Goal: Communication & Community: Answer question/provide support

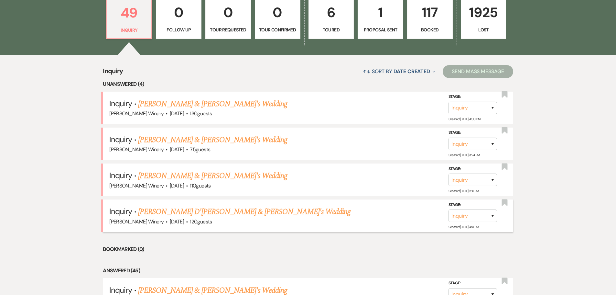
scroll to position [226, 0]
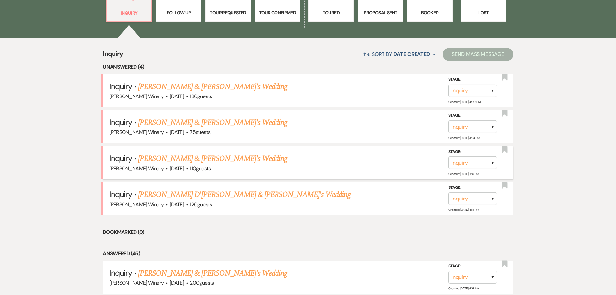
click at [192, 160] on link "[PERSON_NAME] & [PERSON_NAME]'s Wedding" at bounding box center [212, 159] width 149 height 12
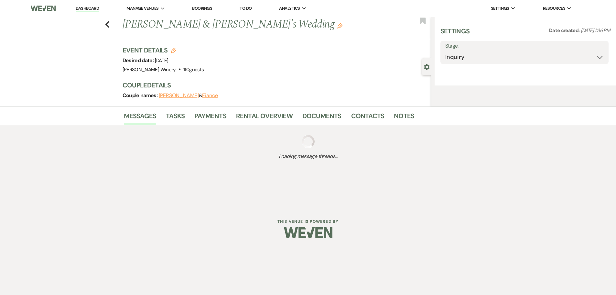
select select "5"
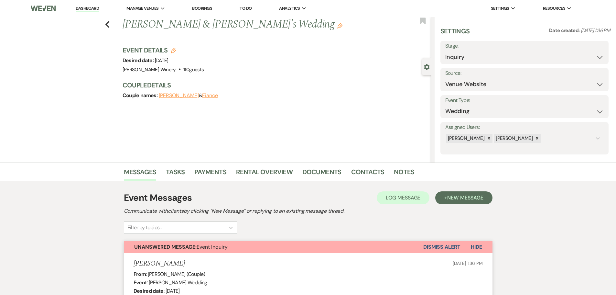
click at [97, 10] on link "Dashboard" at bounding box center [87, 8] width 23 height 6
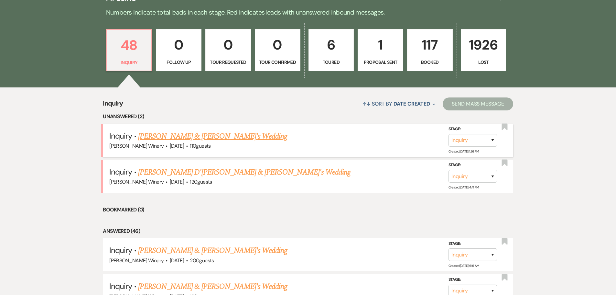
scroll to position [194, 0]
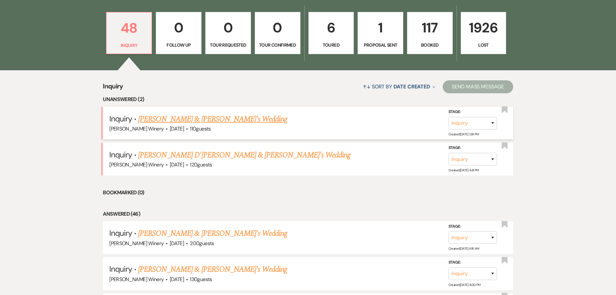
click at [217, 115] on link "[PERSON_NAME] & [PERSON_NAME]'s Wedding" at bounding box center [212, 119] width 149 height 12
select select "5"
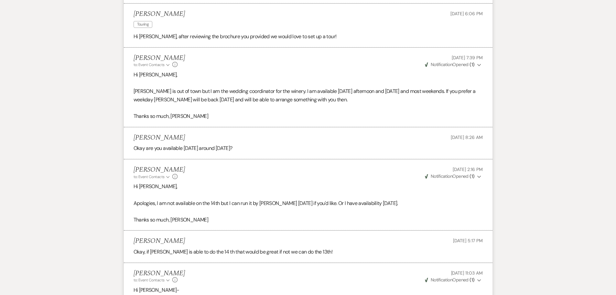
scroll to position [505, 0]
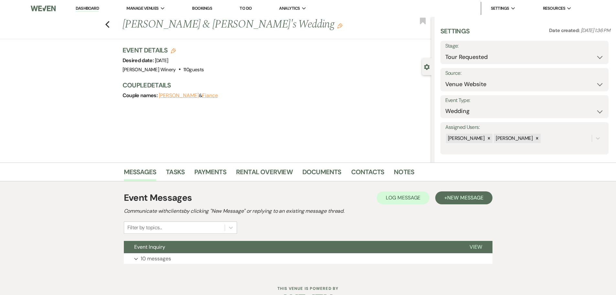
click at [92, 9] on link "Dashboard" at bounding box center [87, 8] width 23 height 6
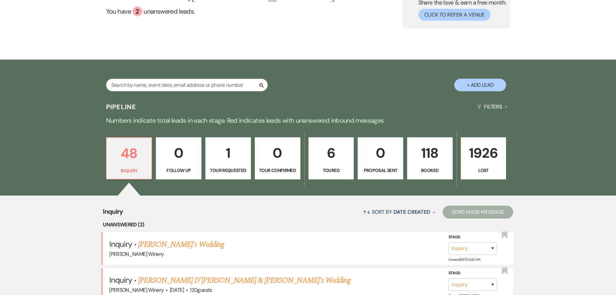
scroll to position [49, 0]
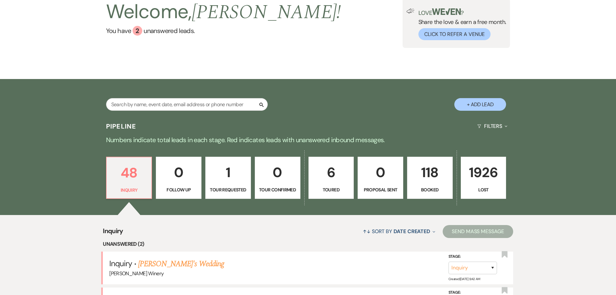
click at [227, 171] on p "1" at bounding box center [228, 172] width 37 height 22
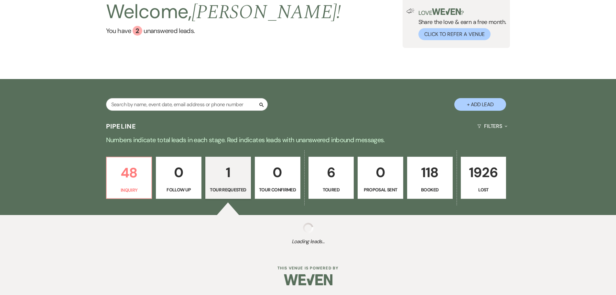
select select "2"
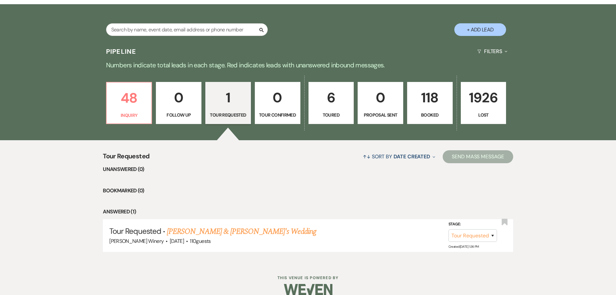
scroll to position [134, 0]
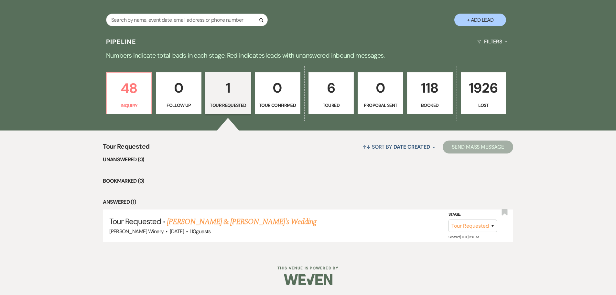
click at [387, 94] on p "0" at bounding box center [380, 88] width 37 height 22
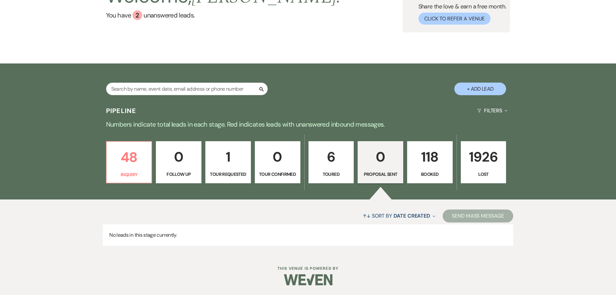
click at [442, 165] on p "118" at bounding box center [429, 157] width 37 height 22
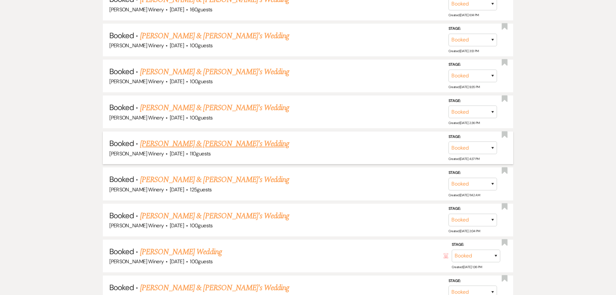
scroll to position [421, 0]
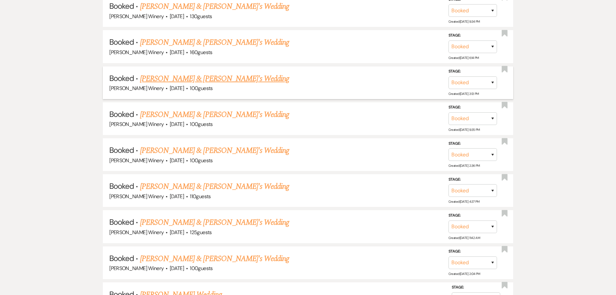
click at [180, 79] on link "[PERSON_NAME] & [PERSON_NAME]'s Wedding" at bounding box center [214, 79] width 149 height 12
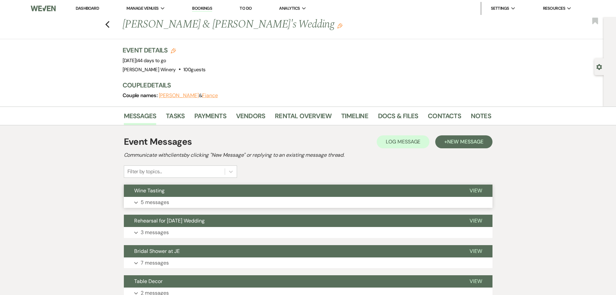
click at [173, 202] on button "Expand 5 messages" at bounding box center [308, 202] width 369 height 11
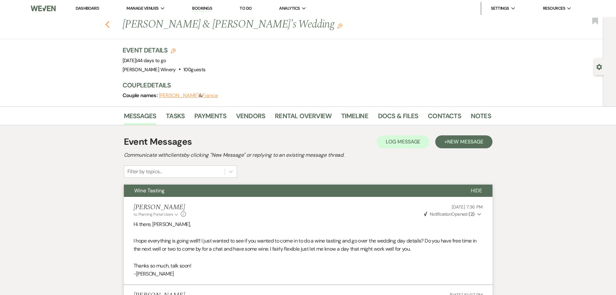
click at [110, 25] on icon "Previous" at bounding box center [107, 25] width 5 height 8
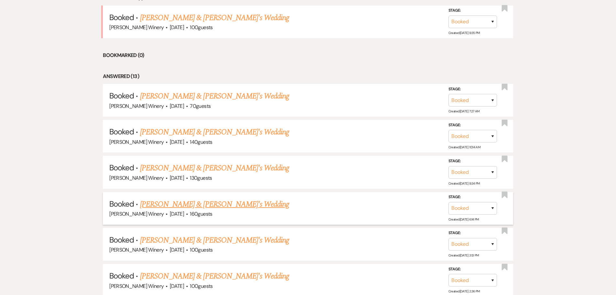
scroll to position [295, 0]
click at [178, 131] on link "[PERSON_NAME] & [PERSON_NAME]'s Wedding" at bounding box center [214, 132] width 149 height 12
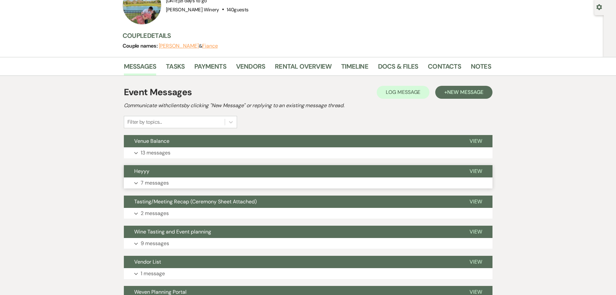
scroll to position [65, 0]
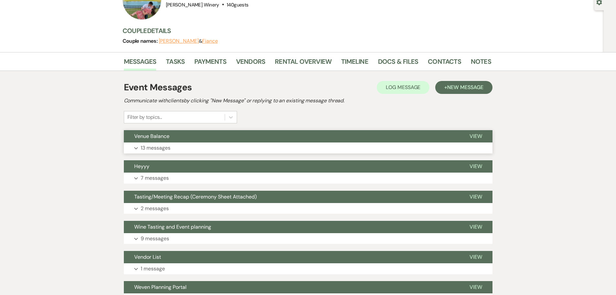
click at [161, 141] on button "Venue Balance" at bounding box center [291, 136] width 335 height 12
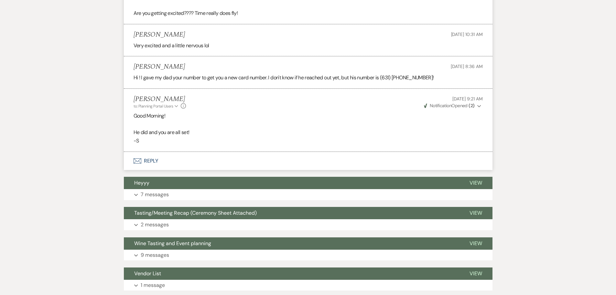
scroll to position [938, 0]
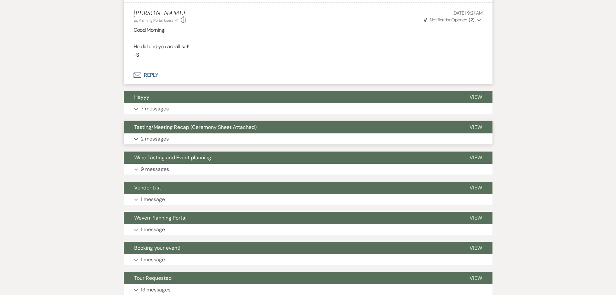
click at [156, 131] on button "Tasting/Meeting Recap (Ceremony Sheet Attached)" at bounding box center [291, 127] width 335 height 12
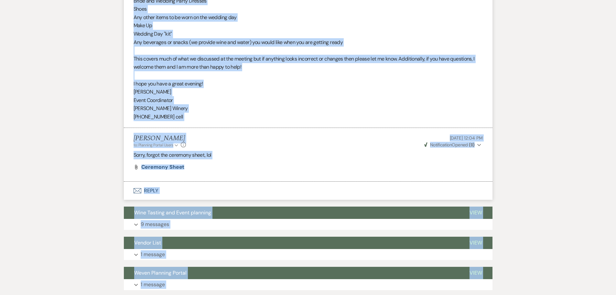
scroll to position [1797, 0]
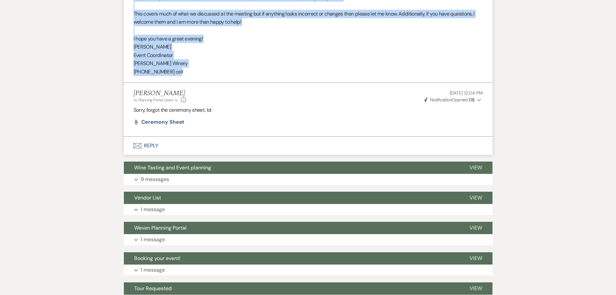
drag, startPoint x: 133, startPoint y: 30, endPoint x: 200, endPoint y: 66, distance: 76.0
copy div "Good afternoon, Skylar! It was so great meeting you! Thank you so much for maki…"
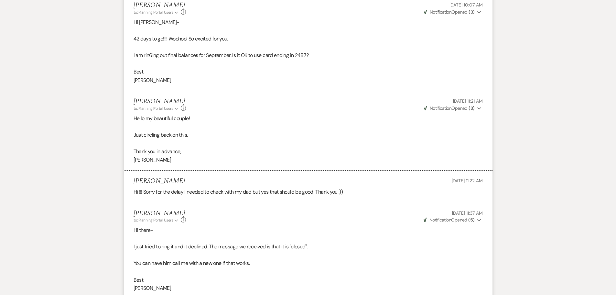
scroll to position [0, 0]
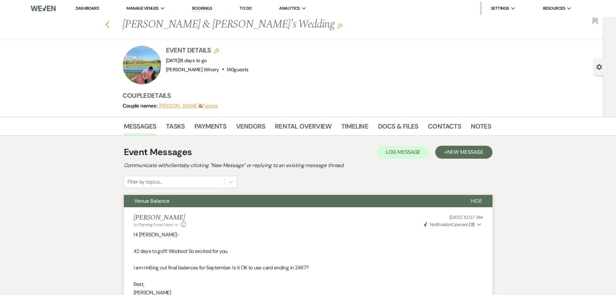
click at [108, 25] on use "button" at bounding box center [107, 24] width 4 height 7
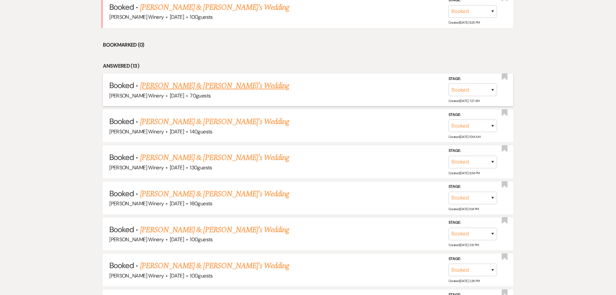
scroll to position [295, 0]
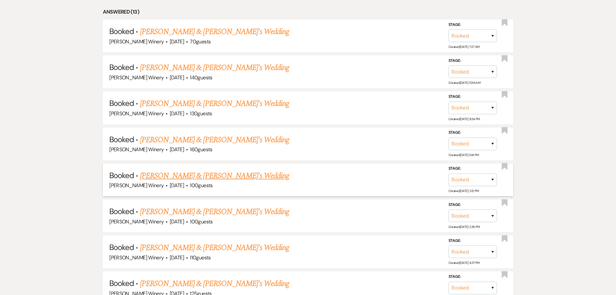
click at [192, 177] on link "[PERSON_NAME] & [PERSON_NAME]'s Wedding" at bounding box center [214, 176] width 149 height 12
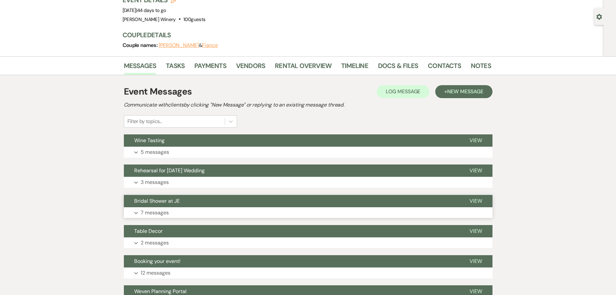
scroll to position [48, 0]
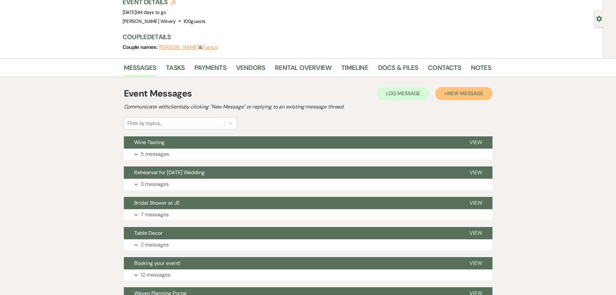
click at [450, 94] on span "New Message" at bounding box center [465, 93] width 36 height 7
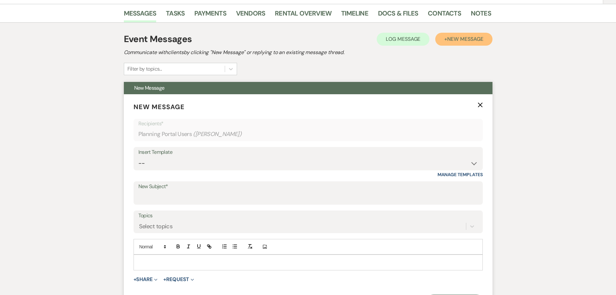
scroll to position [113, 0]
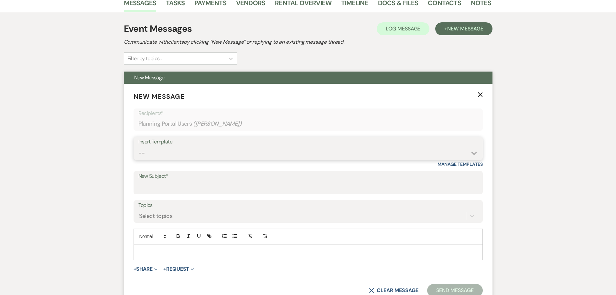
click at [163, 149] on select "-- Weven Planning Portal Introduction (Booked Events) Tour Request Response Fol…" at bounding box center [308, 153] width 340 height 13
click at [85, 162] on div "Messages Tasks Payments Vendors Rental Overview Timeline Docs & Files Contacts …" at bounding box center [308, 260] width 616 height 532
click at [147, 153] on select "-- Weven Planning Portal Introduction (Booked Events) Tour Request Response Fol…" at bounding box center [308, 153] width 340 height 13
select select "1575"
click at [138, 147] on select "-- Weven Planning Portal Introduction (Booked Events) Tour Request Response Fol…" at bounding box center [308, 153] width 340 height 13
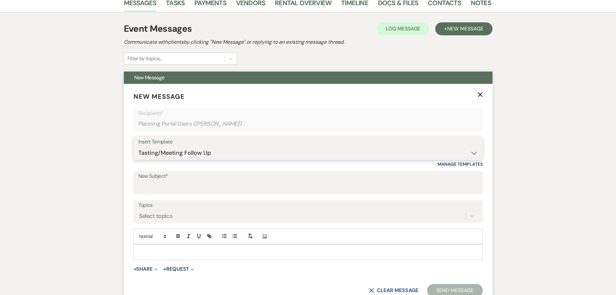
type input "Tasting/Meeting Recap (Ceremony Sheet Attached)"
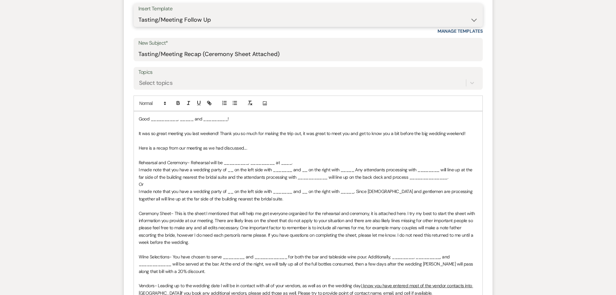
scroll to position [242, 0]
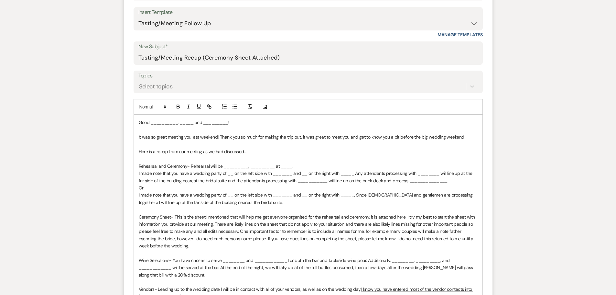
click at [177, 123] on p "Good __________, _____ and _________!" at bounding box center [308, 122] width 339 height 7
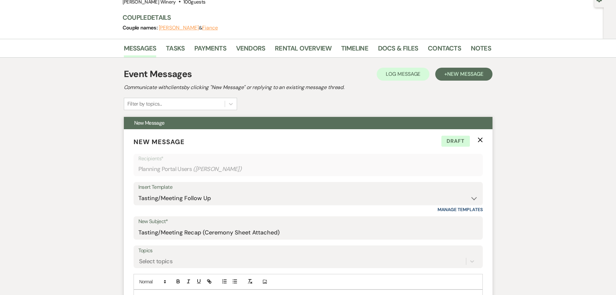
scroll to position [0, 0]
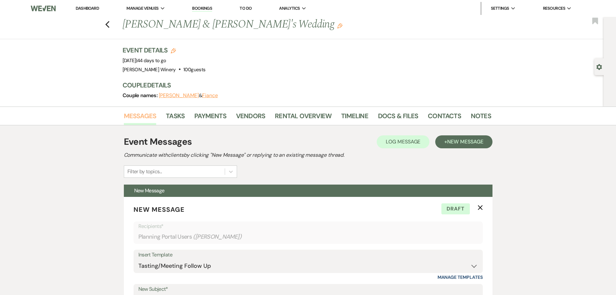
click at [149, 113] on link "Messages" at bounding box center [140, 118] width 33 height 14
click at [150, 117] on link "Messages" at bounding box center [140, 118] width 33 height 14
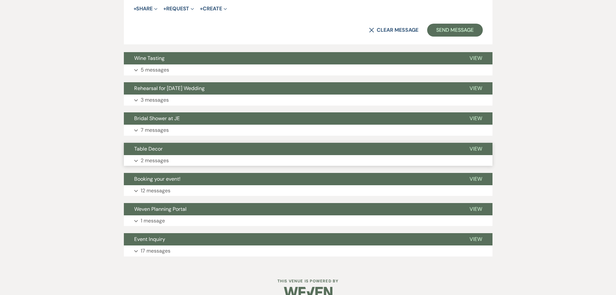
scroll to position [849, 0]
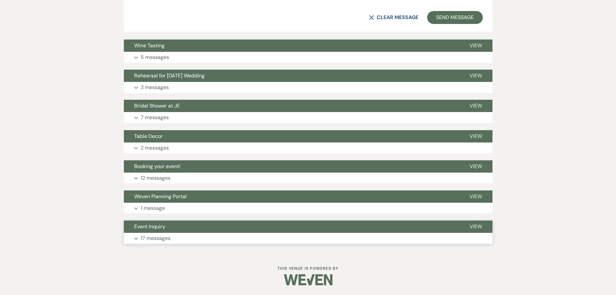
click at [162, 233] on button "Expand 17 messages" at bounding box center [308, 238] width 369 height 11
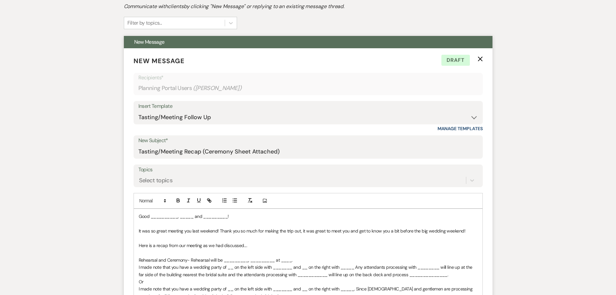
scroll to position [105, 0]
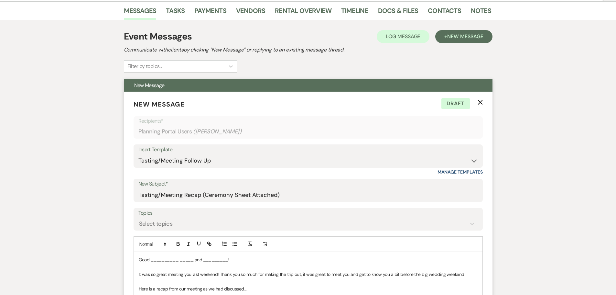
click at [178, 261] on p "Good __________, _____ and _________!" at bounding box center [308, 259] width 339 height 7
click at [198, 260] on p "Good morning [PERSON_NAME], _____ and _________!" at bounding box center [308, 259] width 339 height 7
click at [218, 259] on p "Good morning [PERSON_NAME] and _________!" at bounding box center [308, 259] width 339 height 7
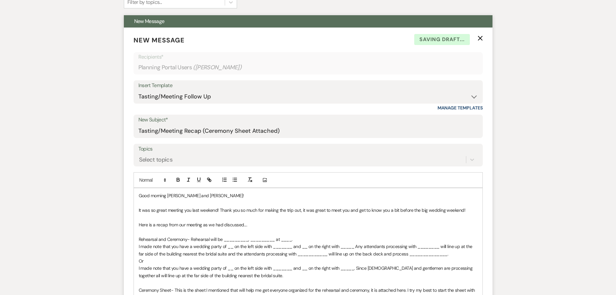
scroll to position [170, 0]
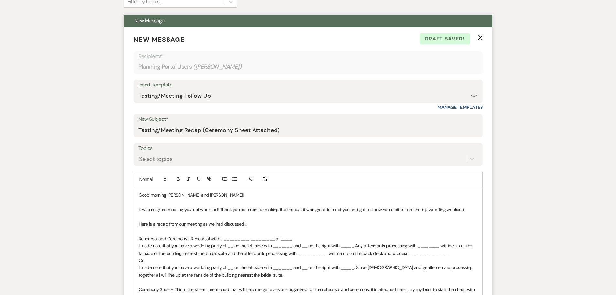
click at [184, 209] on p "It was so great meeting you last weekend! Thank you so much for making the trip…" at bounding box center [308, 209] width 339 height 7
drag, startPoint x: 464, startPoint y: 209, endPoint x: 298, endPoint y: 208, distance: 166.6
click at [298, 208] on p "It was so great seeing you last weekend! Thank you so much for making the trip …" at bounding box center [308, 209] width 339 height 7
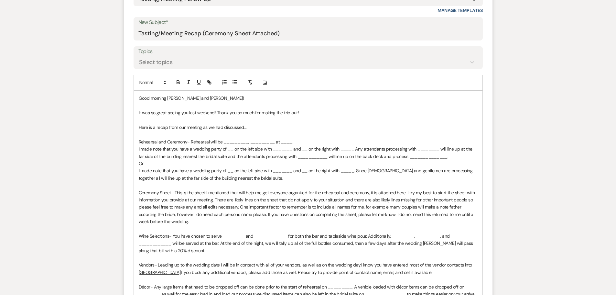
scroll to position [267, 0]
click at [247, 141] on p "Rehearsal and Ceremony- Rehearsal will be _________, _________ at ____." at bounding box center [308, 141] width 339 height 7
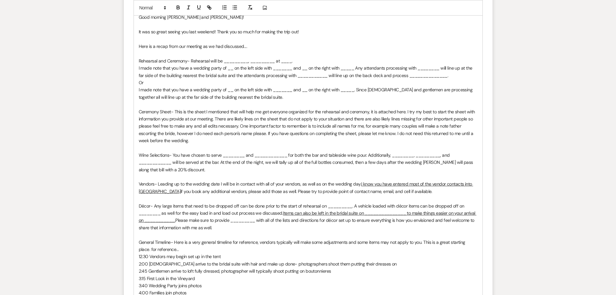
scroll to position [332, 0]
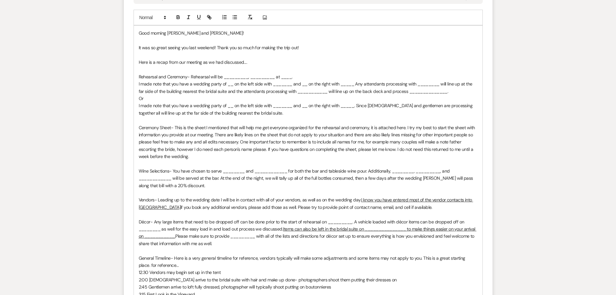
drag, startPoint x: 300, startPoint y: 47, endPoint x: 328, endPoint y: 47, distance: 28.8
click at [300, 48] on p "It was so great seeing you last weekend! Thank you so much for making the trip …" at bounding box center [308, 47] width 339 height 7
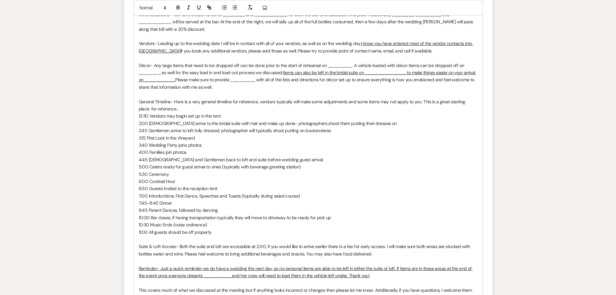
scroll to position [493, 0]
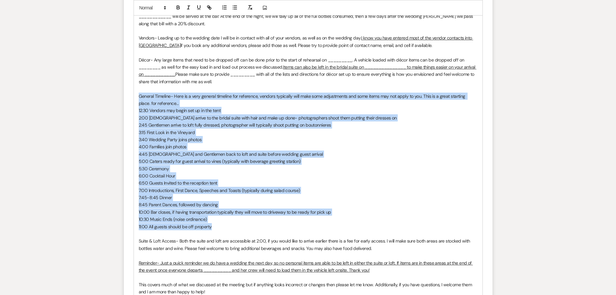
drag, startPoint x: 138, startPoint y: 94, endPoint x: 222, endPoint y: 226, distance: 156.3
click at [222, 226] on div "Good morning [PERSON_NAME] and [PERSON_NAME]! It was so great seeing you last w…" at bounding box center [308, 103] width 349 height 478
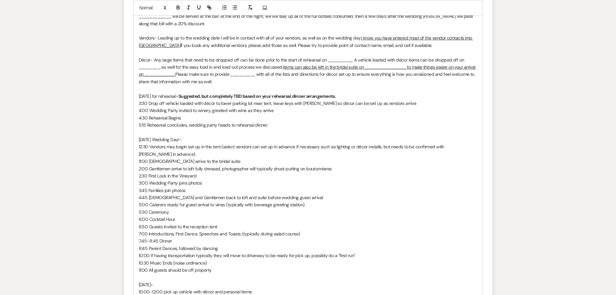
click at [156, 94] on span "[DATE] for rehearsal-" at bounding box center [159, 96] width 40 height 6
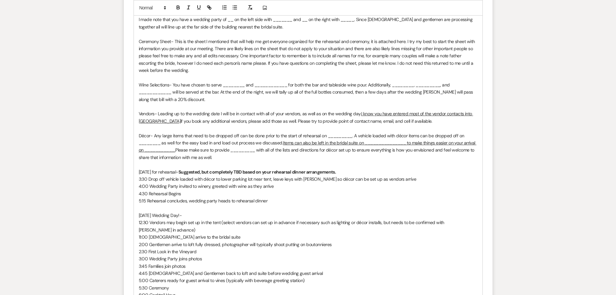
scroll to position [420, 0]
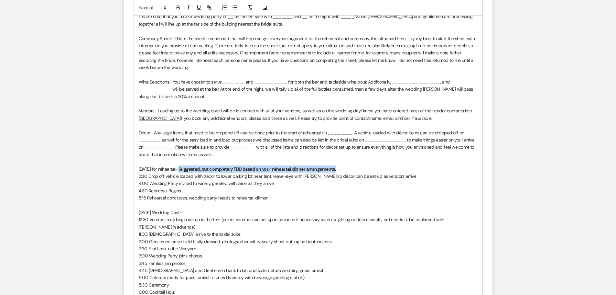
drag, startPoint x: 341, startPoint y: 168, endPoint x: 180, endPoint y: 165, distance: 160.8
click at [180, 165] on p "[DATE] for rehearsal- Suggested, but completely TBD based on your rehearsal din…" at bounding box center [308, 168] width 339 height 7
click at [143, 175] on span "3:30 Drop off vehicle loaded with décor to lower parking lot near tent, leave k…" at bounding box center [278, 176] width 278 height 6
click at [147, 182] on span "4:00 Wedding Party invited to winery, greeted with wine as they arrive" at bounding box center [206, 183] width 135 height 6
click at [143, 190] on span "4:30 Rehearsal Begins" at bounding box center [160, 191] width 42 height 6
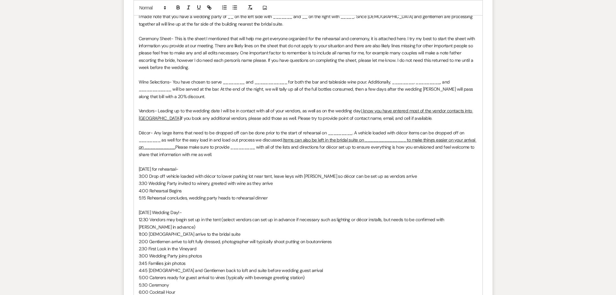
click at [143, 197] on span "5:15 Rehearsal concludes, wedding party heads to rehearsal dinner" at bounding box center [203, 198] width 129 height 6
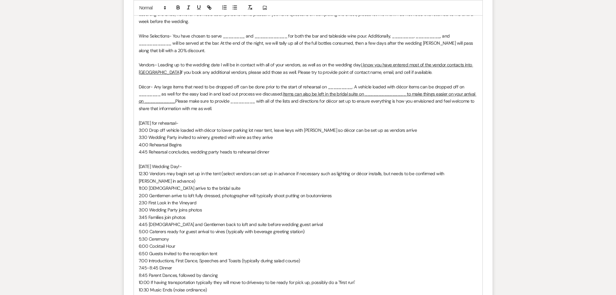
scroll to position [518, 0]
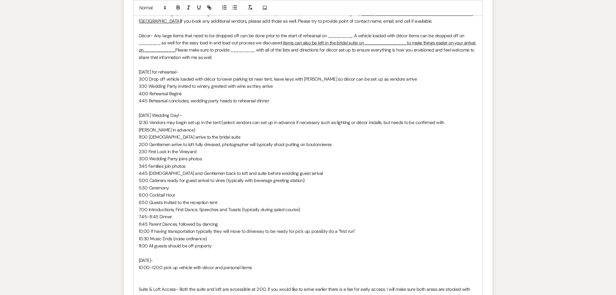
click at [274, 103] on p "4:45 Rehearsal concludes, wedding party heads to rehearsal dinner" at bounding box center [308, 100] width 339 height 7
click at [237, 100] on span "4:45 Rehearsal concludes, wedding party heads to rehearsal dinner" at bounding box center [204, 101] width 131 height 6
click at [149, 114] on span "[DATE] Wedding Day!-" at bounding box center [160, 115] width 43 height 6
click at [150, 113] on span "[DATE] Wedding Day!-" at bounding box center [160, 115] width 43 height 6
click at [141, 121] on span "12:30 Vendors may begin set up in the tent (select vendors can set up in advanc…" at bounding box center [292, 125] width 307 height 13
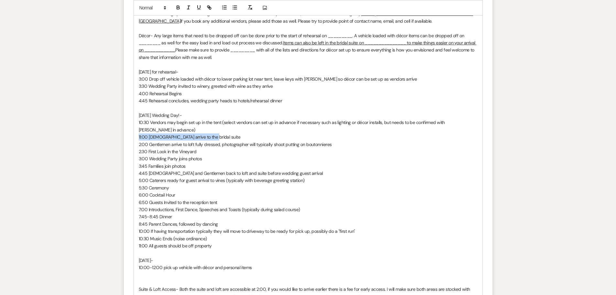
drag, startPoint x: 137, startPoint y: 129, endPoint x: 211, endPoint y: 127, distance: 74.4
click at [211, 127] on div "Good morning [PERSON_NAME] and [PERSON_NAME]! It was so great seeing you last w…" at bounding box center [308, 115] width 349 height 551
click at [141, 125] on span "10:30 Vendors may begin set up in the tent (select vendors can set up in advanc…" at bounding box center [293, 125] width 308 height 13
click at [147, 134] on span "11:00 [DEMOGRAPHIC_DATA] arrive to the bridal suite" at bounding box center [190, 137] width 102 height 6
click at [209, 133] on p "7:00 [DEMOGRAPHIC_DATA] arrive to the bridal suite" at bounding box center [308, 136] width 339 height 7
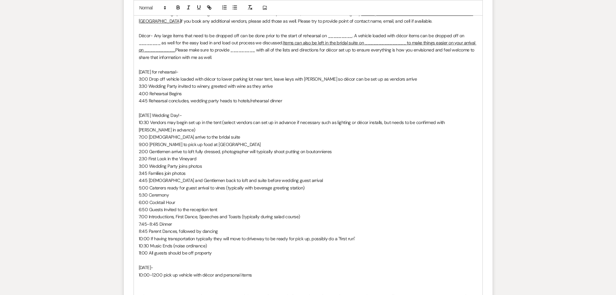
click at [141, 148] on span "2:00 Gentlemen arrive to loft fully dressed, photographer will typically shoot …" at bounding box center [235, 151] width 193 height 6
click at [144, 156] on span "2:30 First Look in the Vineyard" at bounding box center [168, 159] width 58 height 6
click at [147, 185] on span "5:00 Caterers ready for guest arrival to vines (typically with beverage greetin…" at bounding box center [222, 188] width 166 height 6
click at [144, 192] on span "5:30 Ceremony" at bounding box center [154, 195] width 30 height 6
click at [149, 192] on span "5:20 Ceremony" at bounding box center [154, 195] width 30 height 6
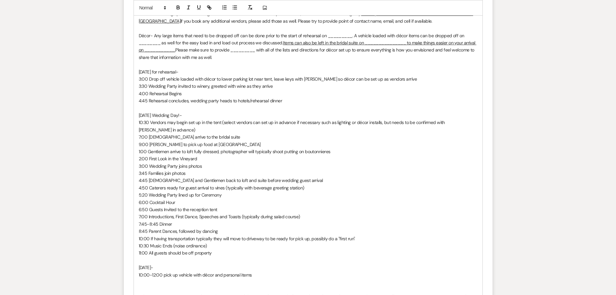
click at [147, 177] on span "4:45 [DEMOGRAPHIC_DATA] and Gentlemen back to loft and suite before wedding gue…" at bounding box center [231, 180] width 184 height 6
click at [147, 170] on span "3:45 Families join photos" at bounding box center [162, 173] width 47 height 6
click at [147, 163] on span "3:00 Wedding Party joins photos" at bounding box center [170, 166] width 63 height 6
click at [145, 170] on span "3:45 Families join photos" at bounding box center [162, 173] width 47 height 6
click at [223, 169] on p "3:15 Families join photos" at bounding box center [308, 172] width 339 height 7
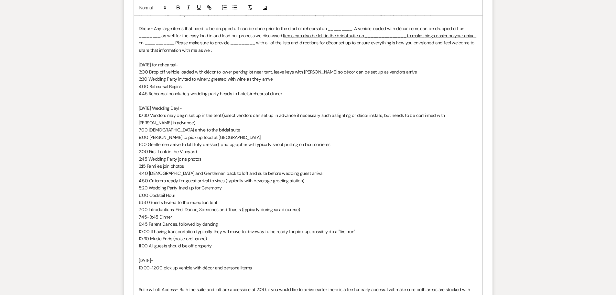
scroll to position [550, 0]
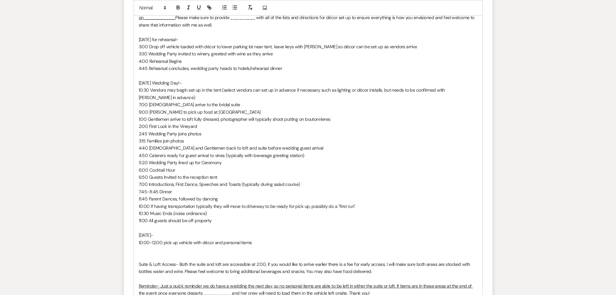
click at [148, 232] on span "[DATE]-" at bounding box center [146, 235] width 15 height 6
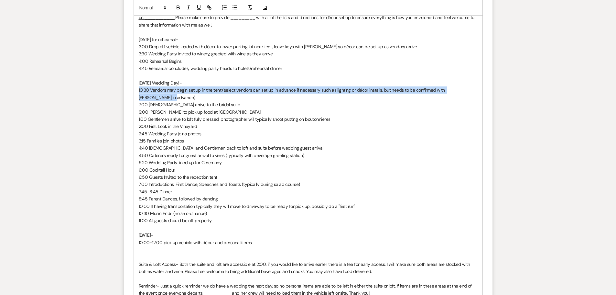
drag, startPoint x: 134, startPoint y: 90, endPoint x: 490, endPoint y: 88, distance: 356.1
click at [490, 88] on form "New Message X Draft saved! Recipients* Planning Portal Users ( Siobhan ) Insert…" at bounding box center [308, 29] width 369 height 764
copy span "10:30 Vendors may begin set up in the tent (select vendors can set up in advanc…"
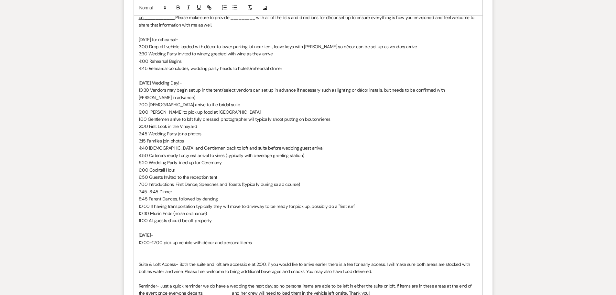
click at [221, 108] on p "9:00 [PERSON_NAME] to pick up food at [GEOGRAPHIC_DATA]" at bounding box center [308, 111] width 339 height 7
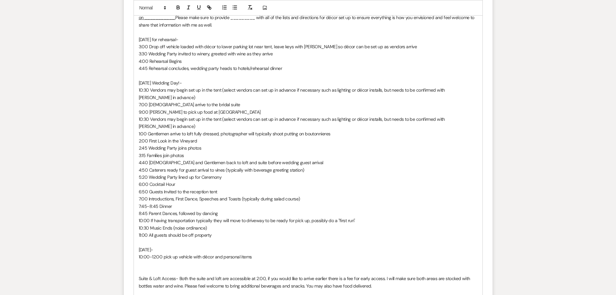
click at [134, 89] on div "Good morning [PERSON_NAME] and [PERSON_NAME]! It was so great seeing you last w…" at bounding box center [308, 93] width 349 height 573
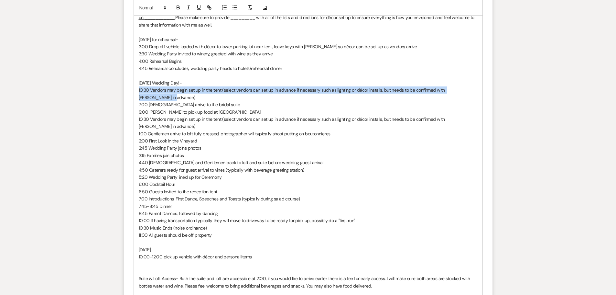
drag, startPoint x: 138, startPoint y: 89, endPoint x: 484, endPoint y: 87, distance: 345.4
click at [484, 87] on form "New Message X Saving draft... Recipients* Planning Portal Users ( Siobhan ) Ins…" at bounding box center [308, 36] width 369 height 778
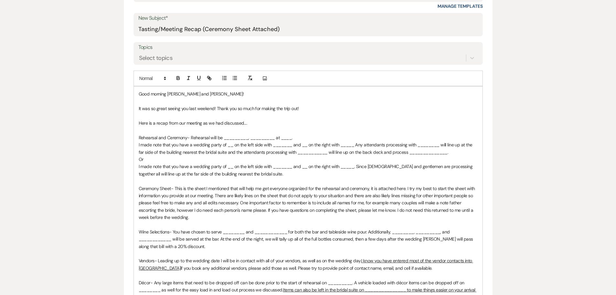
scroll to position [259, 0]
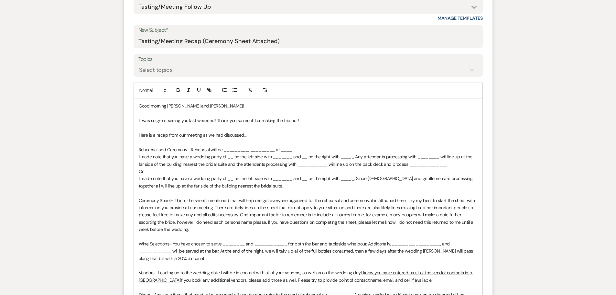
click at [224, 128] on p at bounding box center [308, 127] width 339 height 7
click at [167, 148] on p "Rehearsal and Ceremony- Rehearsal will be _________, _________ at ____." at bounding box center [308, 149] width 339 height 7
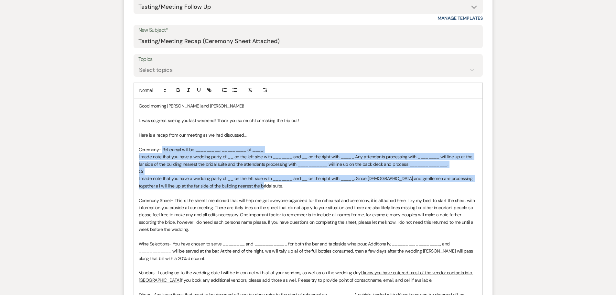
drag, startPoint x: 163, startPoint y: 148, endPoint x: 251, endPoint y: 185, distance: 95.7
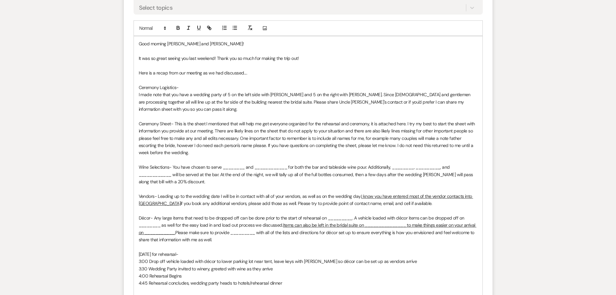
scroll to position [323, 0]
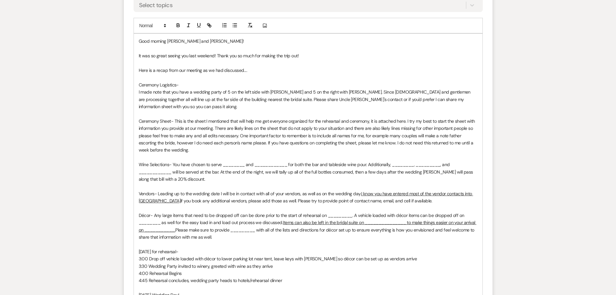
click at [175, 117] on p "Ceremony Sheet- This is the sheet I mentioned that will help me get everyone or…" at bounding box center [308, 135] width 339 height 36
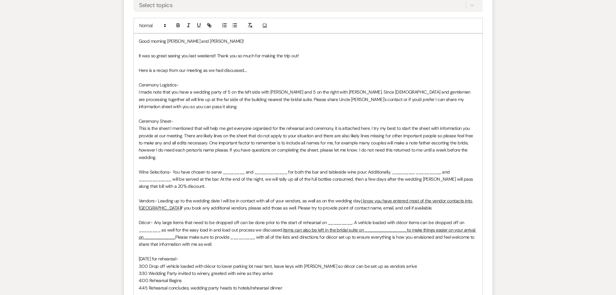
drag, startPoint x: 229, startPoint y: 92, endPoint x: 239, endPoint y: 91, distance: 10.4
click at [229, 92] on span "I made note that you have a wedding party of 5 on the left side with [PERSON_NA…" at bounding box center [305, 99] width 333 height 20
drag, startPoint x: 244, startPoint y: 91, endPoint x: 249, endPoint y: 91, distance: 5.2
click at [249, 91] on span "I made note that you have a wedding party of 7 on the left side with [PERSON_NA…" at bounding box center [309, 99] width 340 height 20
click at [198, 25] on icon "button" at bounding box center [199, 25] width 6 height 6
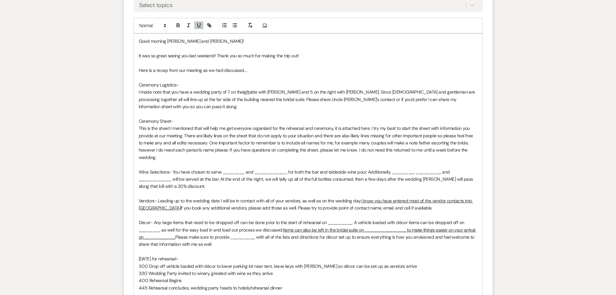
click at [269, 125] on p "This is the sheet I mentioned that will help me get everyone organized for the …" at bounding box center [308, 143] width 339 height 36
click at [280, 91] on span "side with [PERSON_NAME] and 5 on the right with [PERSON_NAME]. Since [DEMOGRAPH…" at bounding box center [308, 99] width 338 height 20
click at [228, 90] on span "I made note that you have a wedding party of 7 on the" at bounding box center [191, 92] width 104 height 6
click at [291, 91] on span "side with [PERSON_NAME] and 5 on the right with [PERSON_NAME]. Since [DEMOGRAPH…" at bounding box center [308, 99] width 338 height 20
click at [337, 91] on span "side with [PERSON_NAME] and 6 on the right with [PERSON_NAME]. Since [DEMOGRAPH…" at bounding box center [308, 99] width 338 height 20
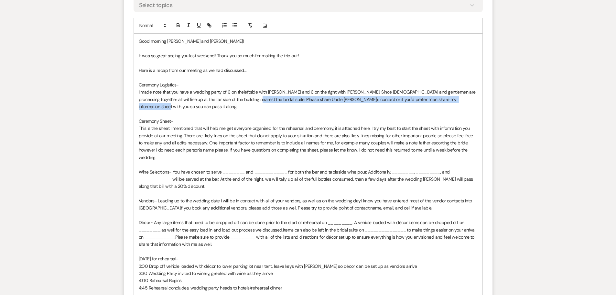
drag, startPoint x: 235, startPoint y: 99, endPoint x: 466, endPoint y: 103, distance: 230.3
click at [466, 103] on p "I made note that you have a wedding party of 6 on the left side with [PERSON_NA…" at bounding box center [308, 99] width 339 height 22
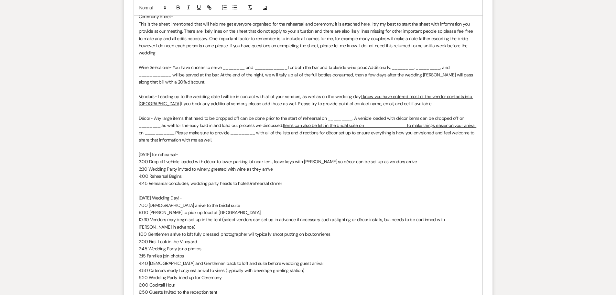
scroll to position [388, 0]
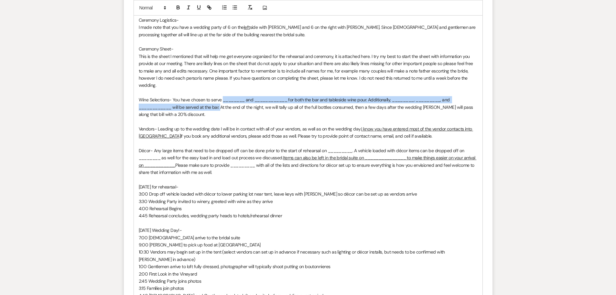
drag, startPoint x: 222, startPoint y: 100, endPoint x: 221, endPoint y: 105, distance: 5.6
click at [221, 105] on p "Wine Selections- You have chosen to serve ________ and ____________ for both th…" at bounding box center [308, 107] width 339 height 22
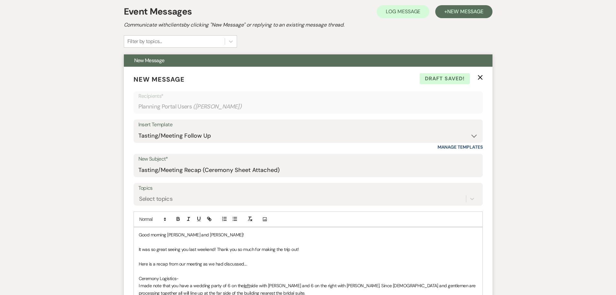
scroll to position [32, 0]
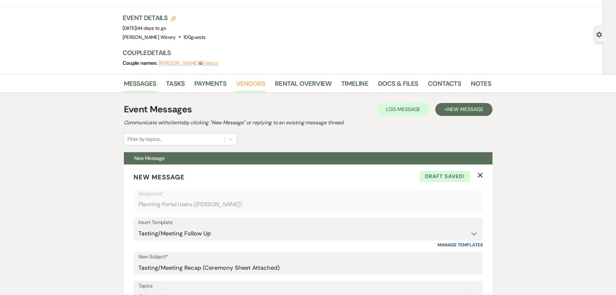
click at [255, 83] on link "Vendors" at bounding box center [250, 85] width 29 height 14
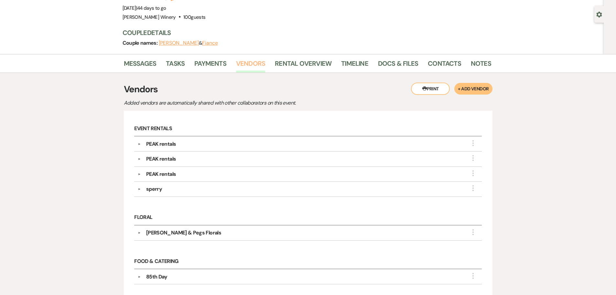
scroll to position [34, 0]
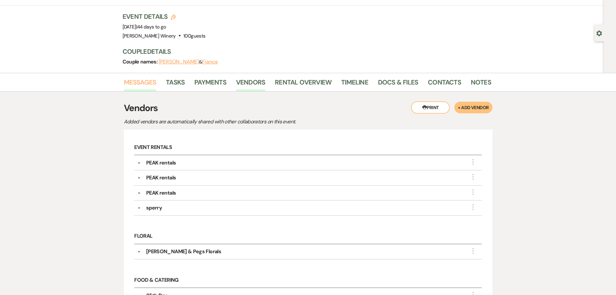
click at [132, 83] on link "Messages" at bounding box center [140, 84] width 33 height 14
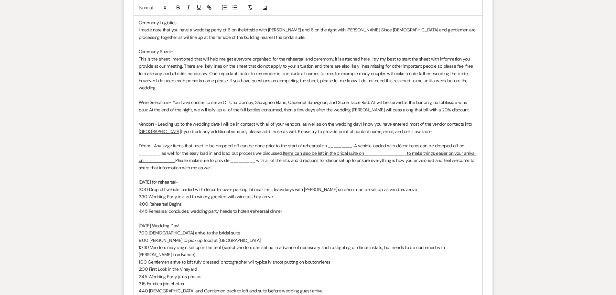
scroll to position [389, 0]
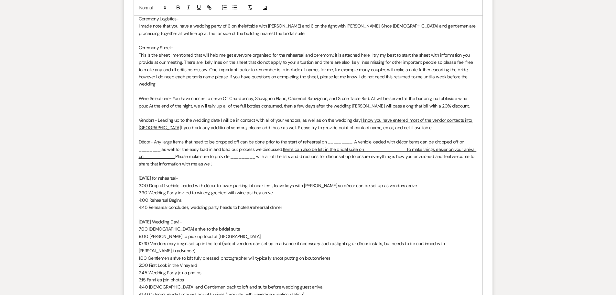
click at [172, 96] on p "Wine Selections- You have chosen to serve CT Chardonnay, Sauvignon Blanc, Caber…" at bounding box center [308, 102] width 339 height 15
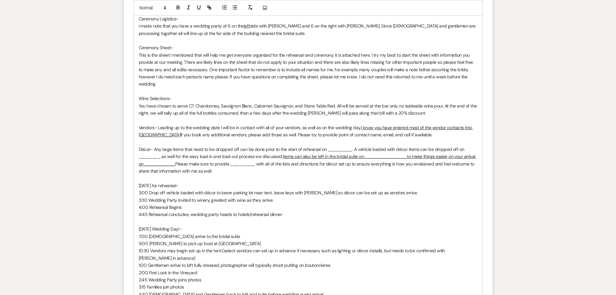
drag, startPoint x: 158, startPoint y: 125, endPoint x: 173, endPoint y: 123, distance: 14.4
click at [159, 125] on p "Vendors- Leading up to the wedding date I will be in contact with all of your v…" at bounding box center [308, 131] width 339 height 15
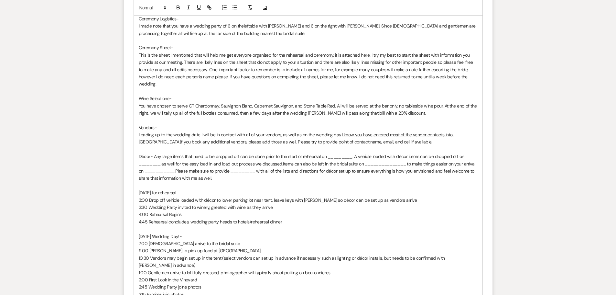
scroll to position [422, 0]
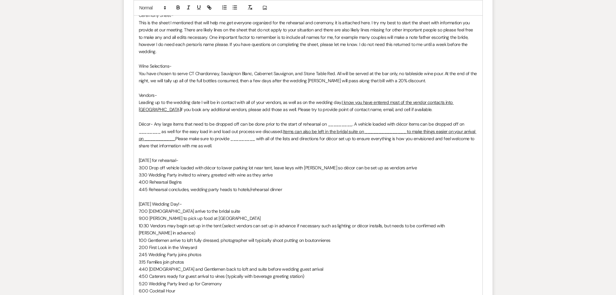
drag, startPoint x: 136, startPoint y: 124, endPoint x: 231, endPoint y: 144, distance: 97.8
click at [231, 144] on div "Good morning [PERSON_NAME] and [PERSON_NAME]! It was so great seeing you last w…" at bounding box center [308, 210] width 349 height 551
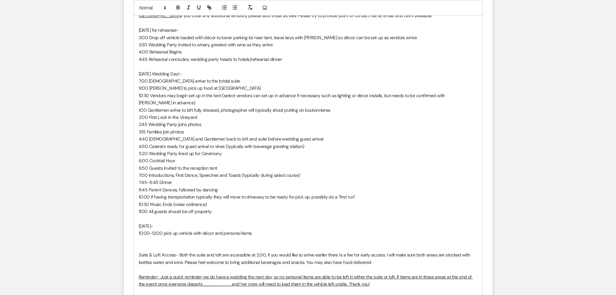
scroll to position [583, 0]
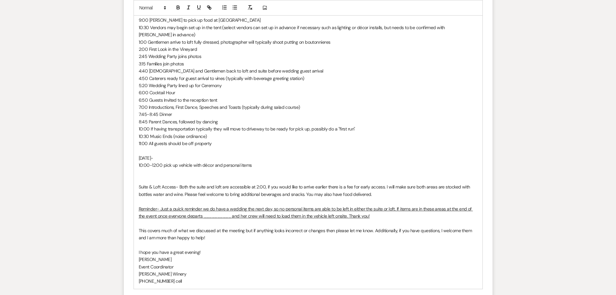
click at [142, 176] on p at bounding box center [308, 179] width 339 height 7
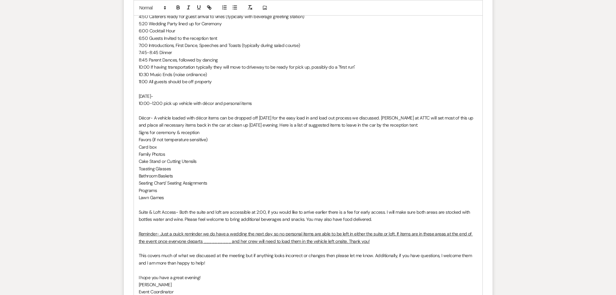
scroll to position [648, 0]
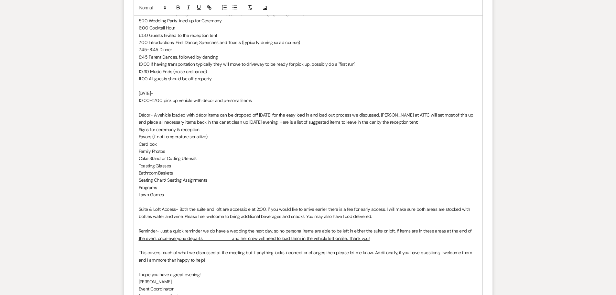
click at [177, 169] on p "Bathroom Baskets" at bounding box center [308, 172] width 339 height 7
click at [237, 170] on span "Bathroom Baskets (Dimensions- [DEMOGRAPHIC_DATA] 8''x10'' and Gentleman" at bounding box center [214, 173] width 151 height 6
click at [255, 169] on p "Bathroom Baskets (Dimensions- [DEMOGRAPHIC_DATA] 8''x10'' and gentleman" at bounding box center [308, 172] width 339 height 7
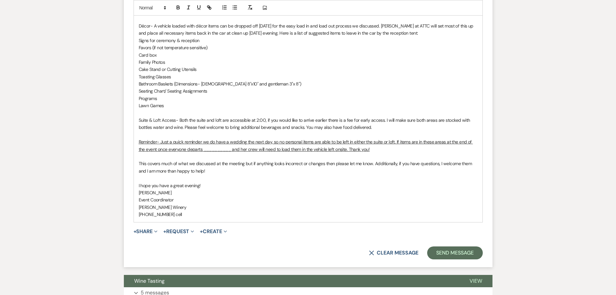
scroll to position [745, 0]
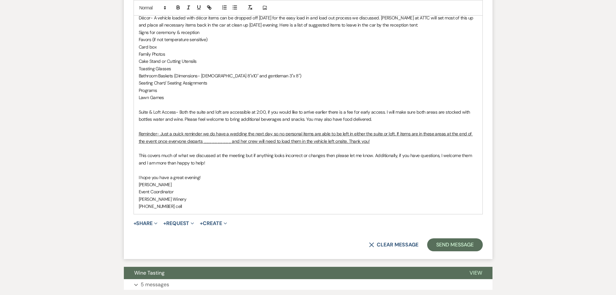
click at [258, 108] on p "Suite & Loft Access- Both the suite and loft are accessible at 2:00, if you wou…" at bounding box center [308, 115] width 339 height 15
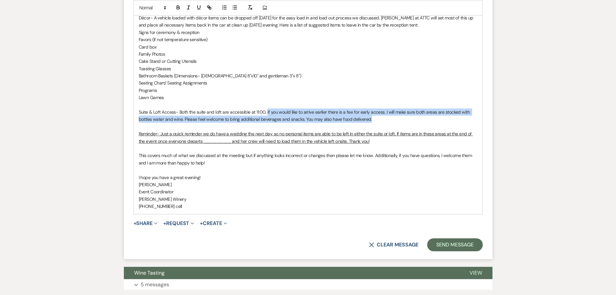
drag, startPoint x: 267, startPoint y: 104, endPoint x: 383, endPoint y: 112, distance: 116.4
click at [383, 112] on p "Suite & Loft Access- Both the suite and loft are accessible at 11:00, if you wo…" at bounding box center [308, 115] width 339 height 15
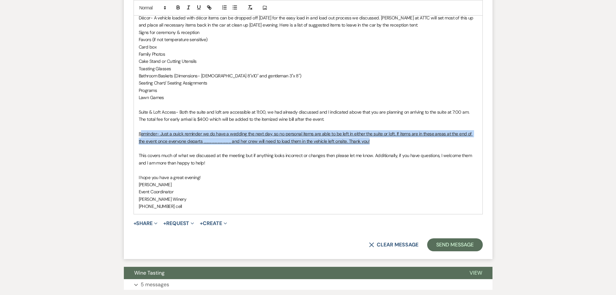
drag, startPoint x: 140, startPoint y: 127, endPoint x: 366, endPoint y: 135, distance: 225.6
click at [366, 135] on p "Reminder- Just a quick reminder we do have a wedding the next day, so no person…" at bounding box center [308, 137] width 339 height 15
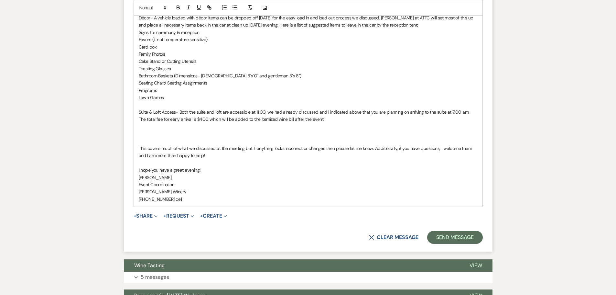
click at [332, 113] on p "Suite & Loft Access- Both the suite and loft are accessible at 11:00, we had al…" at bounding box center [308, 115] width 339 height 15
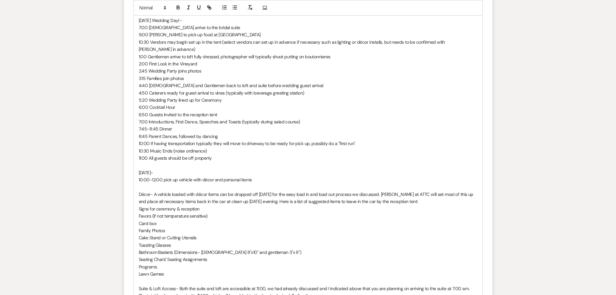
scroll to position [648, 0]
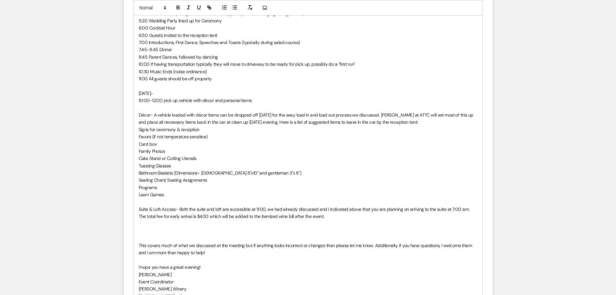
click at [144, 227] on p at bounding box center [308, 230] width 339 height 7
drag, startPoint x: 179, startPoint y: 202, endPoint x: 186, endPoint y: 199, distance: 7.3
click at [179, 205] on p "Suite & Loft Access- Both the suite and loft are accessible at 11:00, we had al…" at bounding box center [308, 212] width 339 height 15
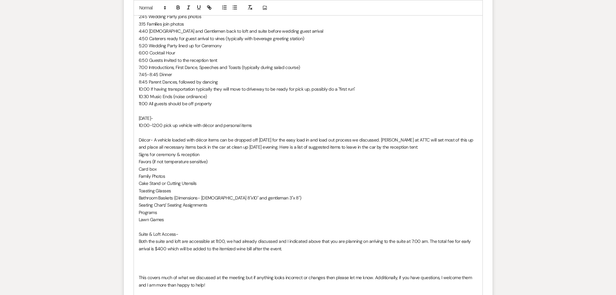
scroll to position [713, 0]
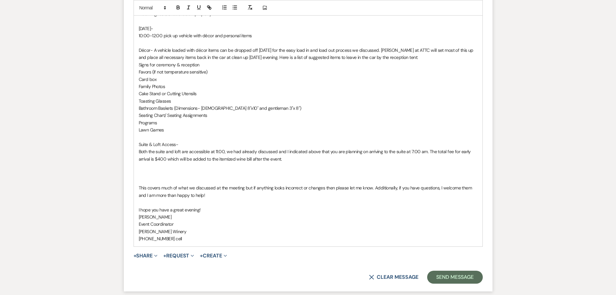
click at [139, 170] on p at bounding box center [308, 173] width 339 height 7
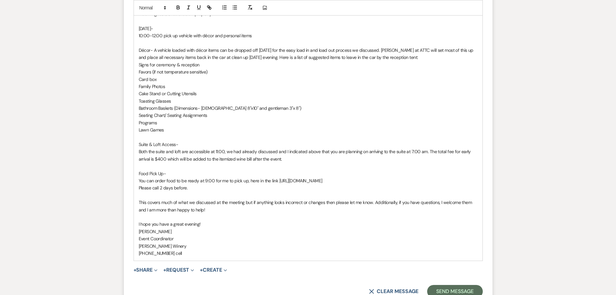
drag, startPoint x: 174, startPoint y: 120, endPoint x: 184, endPoint y: 121, distance: 9.8
click at [174, 126] on p "Lawn Games" at bounding box center [308, 129] width 339 height 7
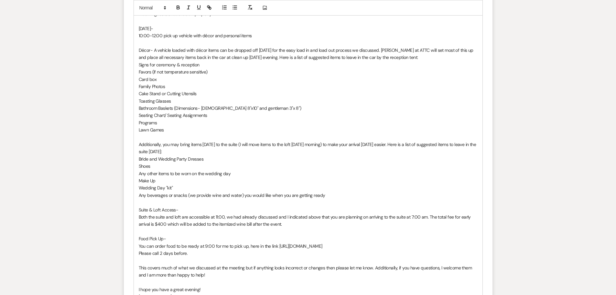
click at [220, 141] on span "Additionally, you may bring items [DATE] to the suite (I will move items to the…" at bounding box center [308, 147] width 339 height 13
click at [274, 47] on span "Décor- A vehicle loaded with décor items can be dropped off [DATE] for the easy…" at bounding box center [307, 53] width 336 height 13
click at [258, 50] on span "Décor- A vehicle loaded with décor items can be dropped off on Fridday for the …" at bounding box center [308, 53] width 338 height 13
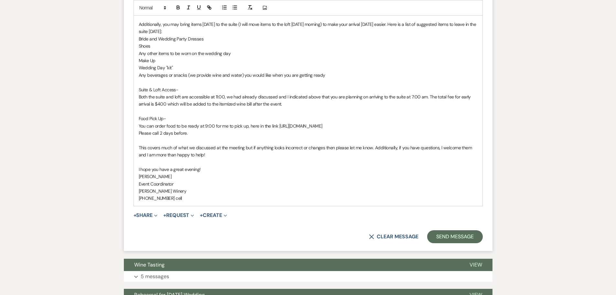
scroll to position [842, 0]
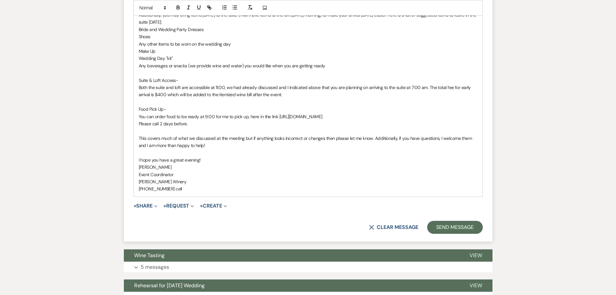
click at [196, 120] on p "Please call 2 days before." at bounding box center [308, 123] width 339 height 7
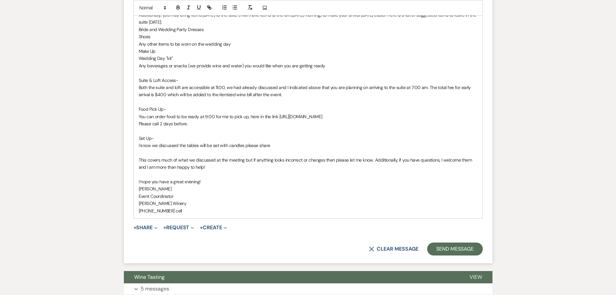
click at [278, 142] on p "I know we discussed the tables will be set with candles please share" at bounding box center [308, 145] width 339 height 7
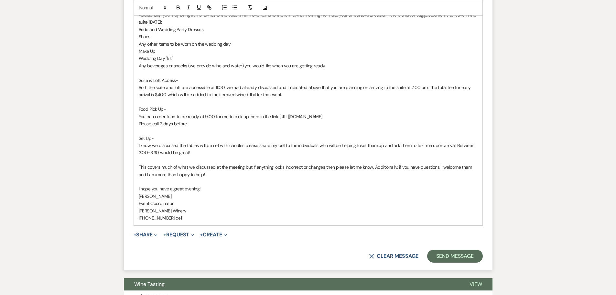
drag, startPoint x: 360, startPoint y: 136, endPoint x: 379, endPoint y: 130, distance: 19.7
click at [361, 142] on p "I know we discussed the tables will be set with candles please share my cell to…" at bounding box center [308, 149] width 339 height 15
click at [363, 147] on p "I know we discussed the tables will be set with candles please share my cell to…" at bounding box center [308, 149] width 339 height 15
click at [360, 142] on p "I know we discussed the tables will be set with candles please share my cell to…" at bounding box center [308, 149] width 339 height 15
click at [389, 156] on p at bounding box center [308, 159] width 339 height 7
